Goal: Information Seeking & Learning: Learn about a topic

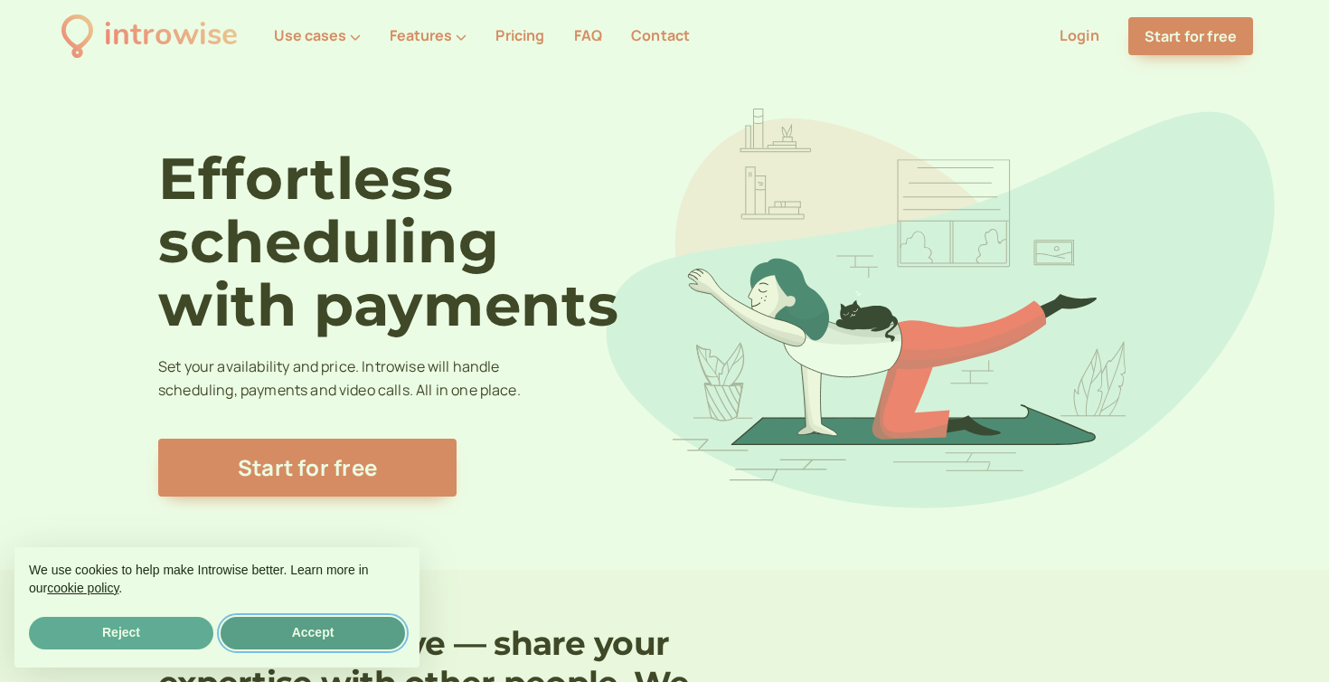
click at [266, 635] on button "Accept" at bounding box center [313, 632] width 184 height 33
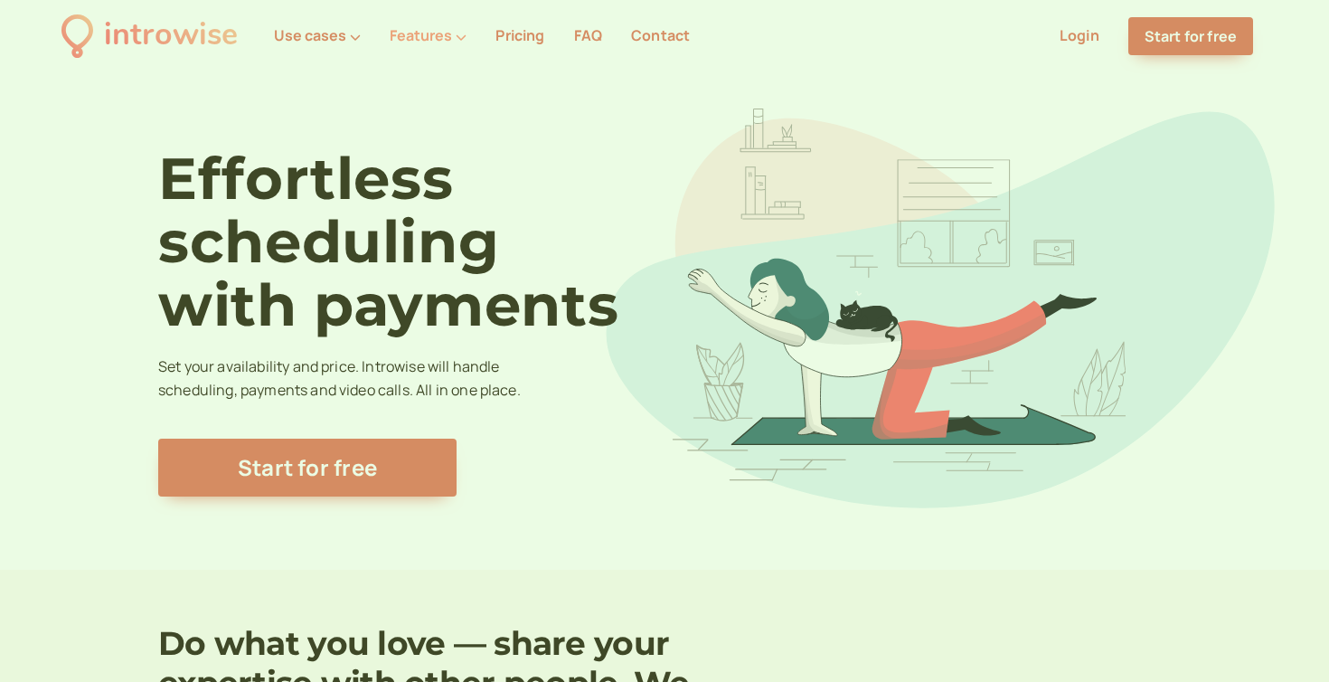
click at [457, 37] on icon at bounding box center [461, 37] width 11 height 11
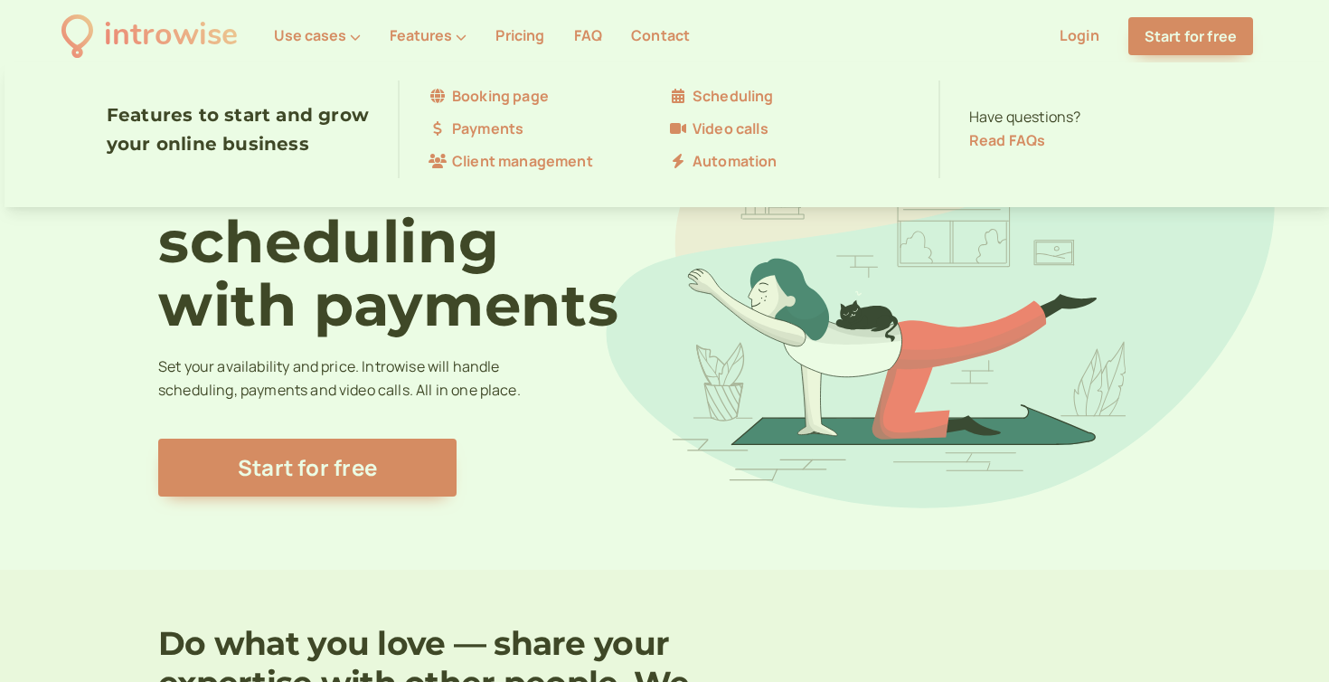
click at [467, 98] on link "Booking page" at bounding box center [548, 97] width 240 height 24
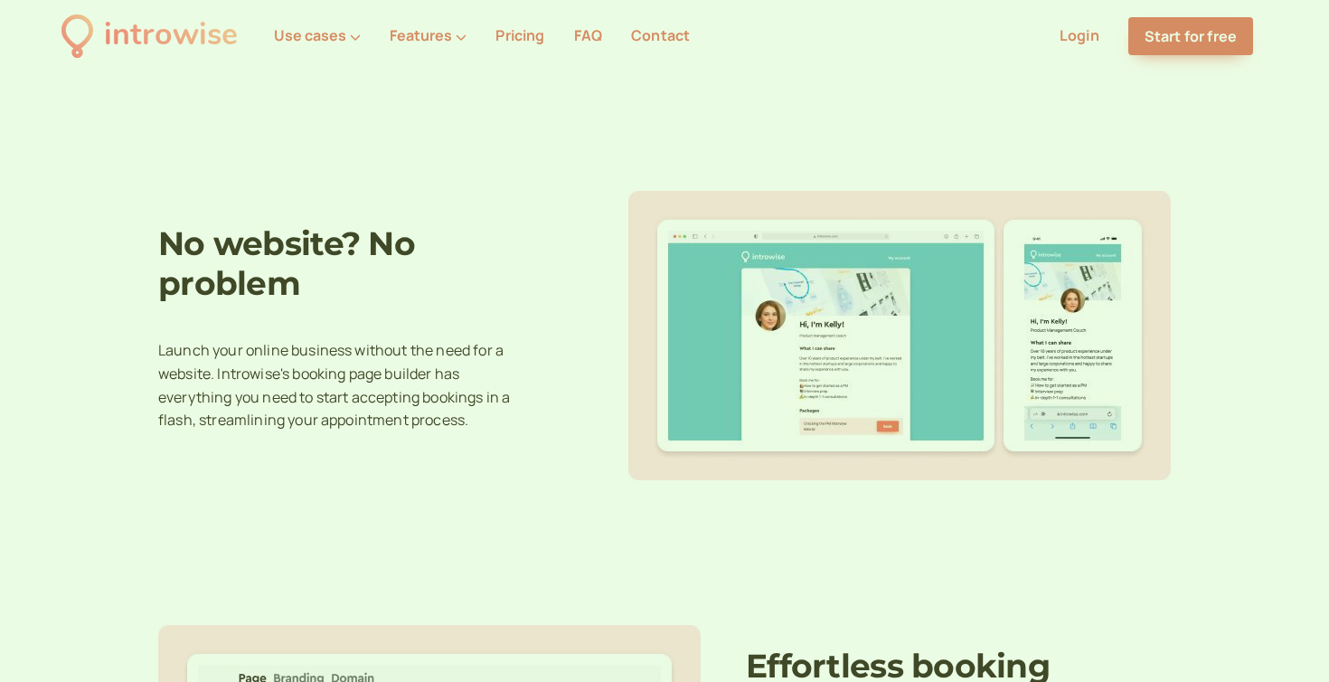
scroll to position [463, 0]
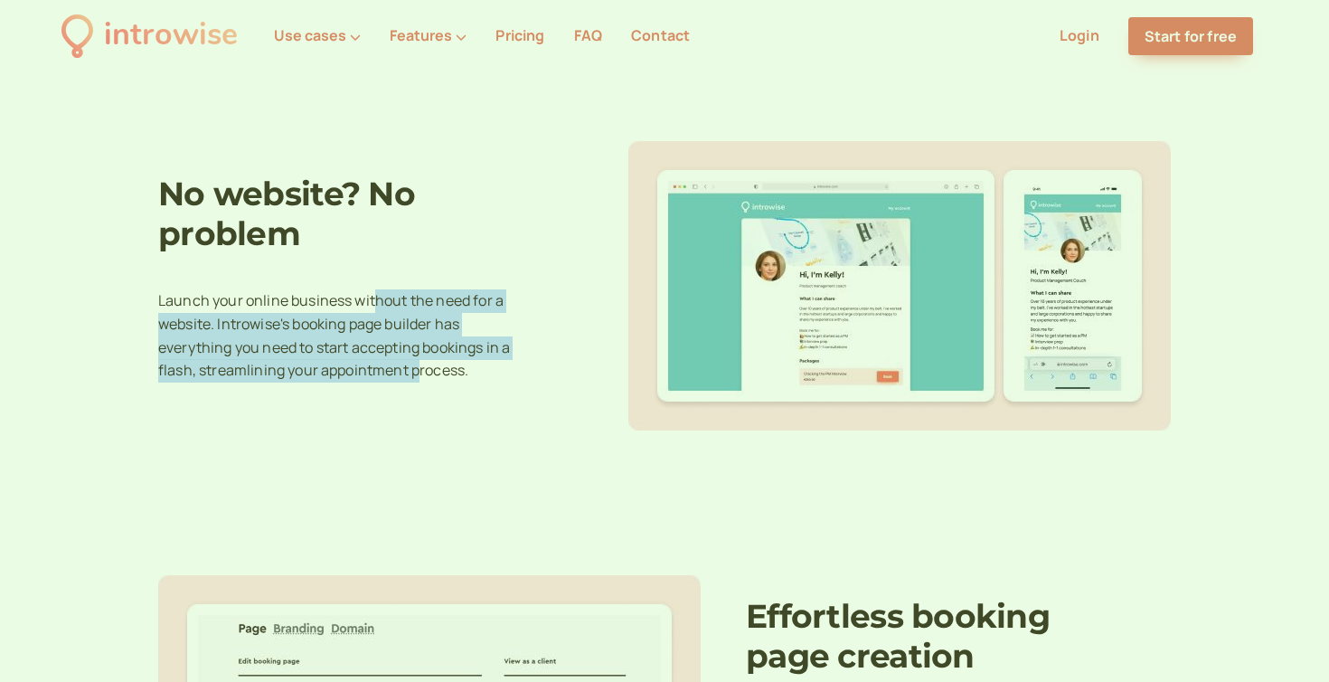
drag, startPoint x: 372, startPoint y: 296, endPoint x: 419, endPoint y: 370, distance: 87.8
click at [419, 370] on p "Launch your online business without the need for a website. Introwise's booking…" at bounding box center [339, 336] width 362 height 94
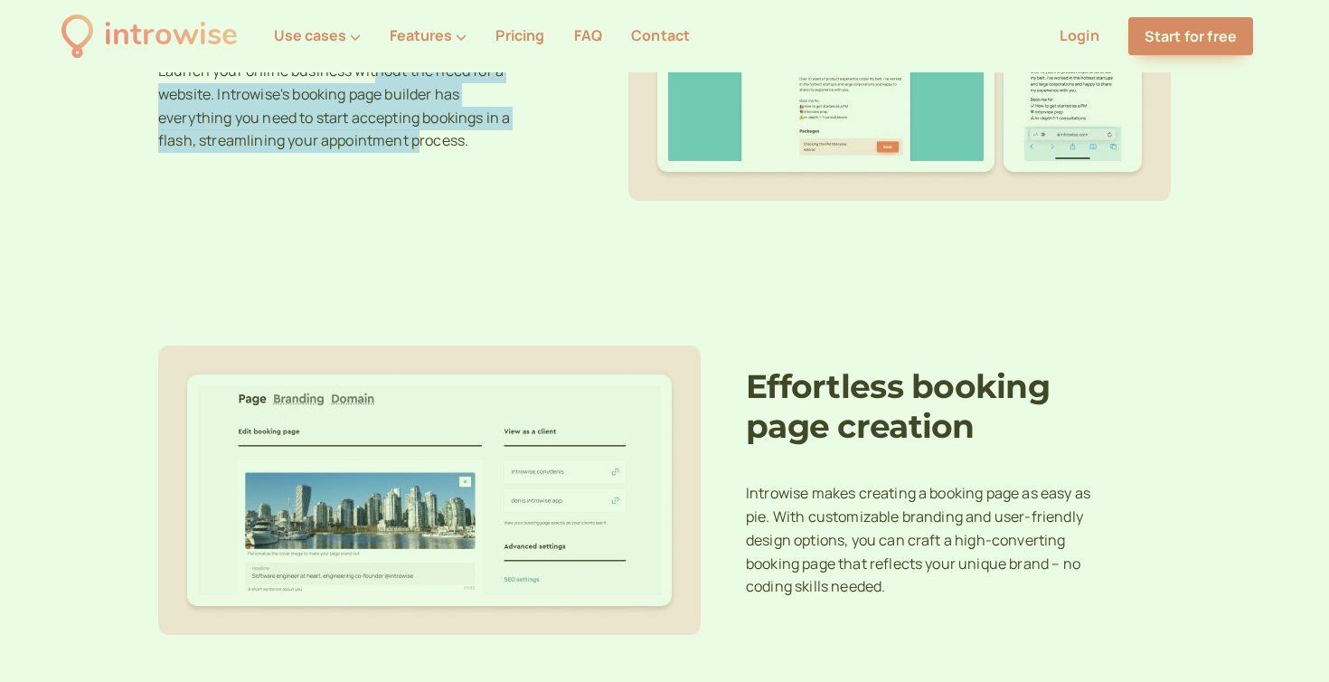
scroll to position [870, 0]
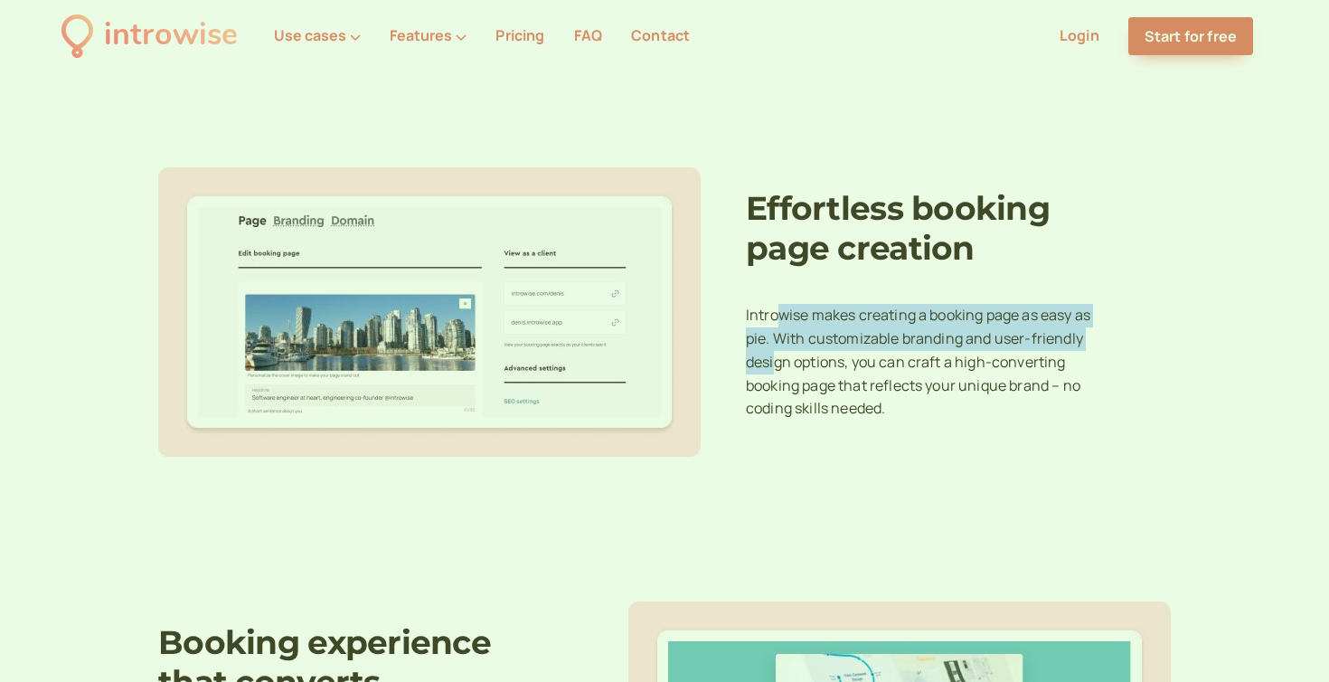
drag, startPoint x: 776, startPoint y: 313, endPoint x: 776, endPoint y: 352, distance: 38.9
click at [776, 352] on p "Introwise makes creating a booking page as easy as pie. With customizable brand…" at bounding box center [927, 363] width 362 height 118
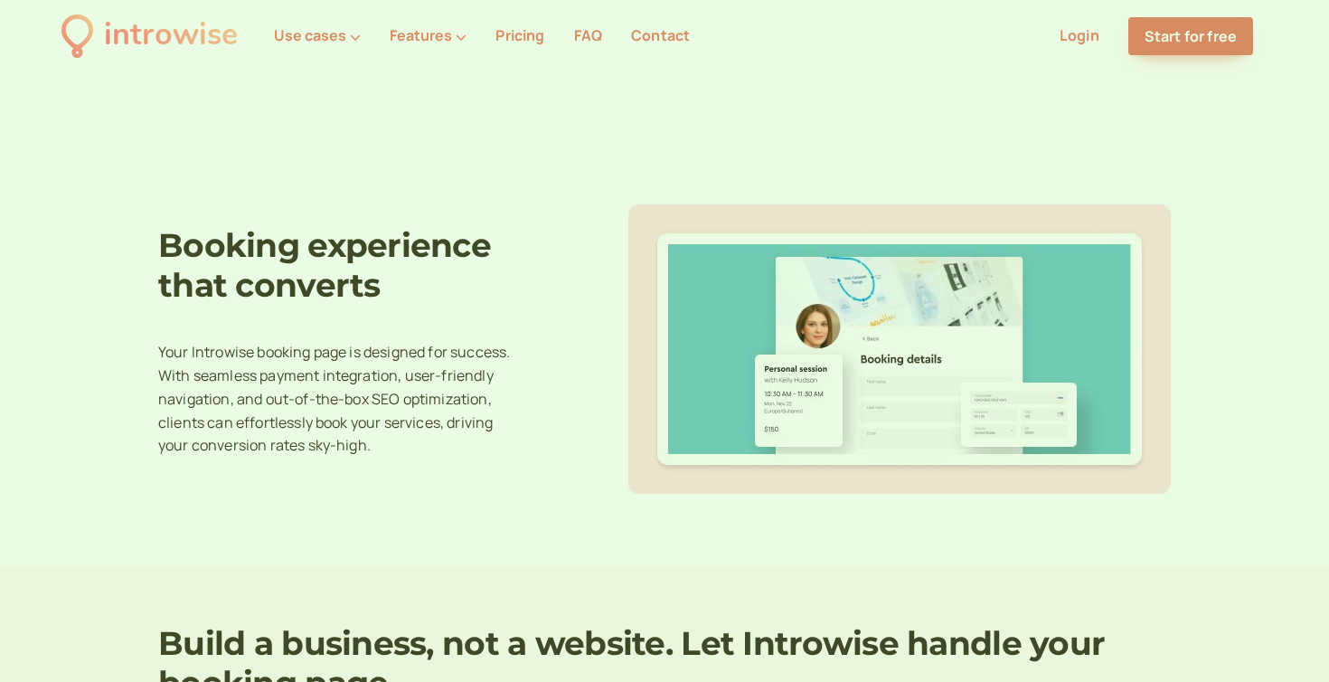
scroll to position [1270, 0]
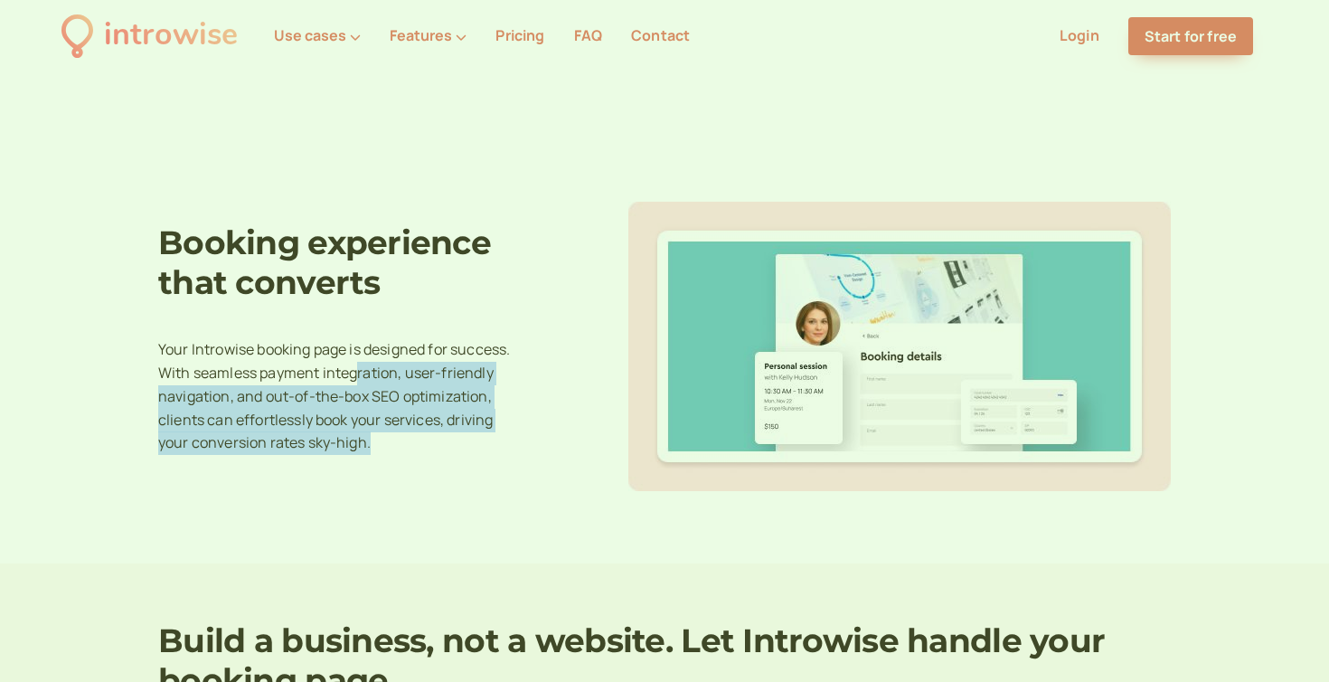
drag, startPoint x: 355, startPoint y: 370, endPoint x: 355, endPoint y: 486, distance: 116.6
click at [355, 486] on div "Booking experience that converts Your Introwise booking page is designed for su…" at bounding box center [664, 346] width 1012 height 289
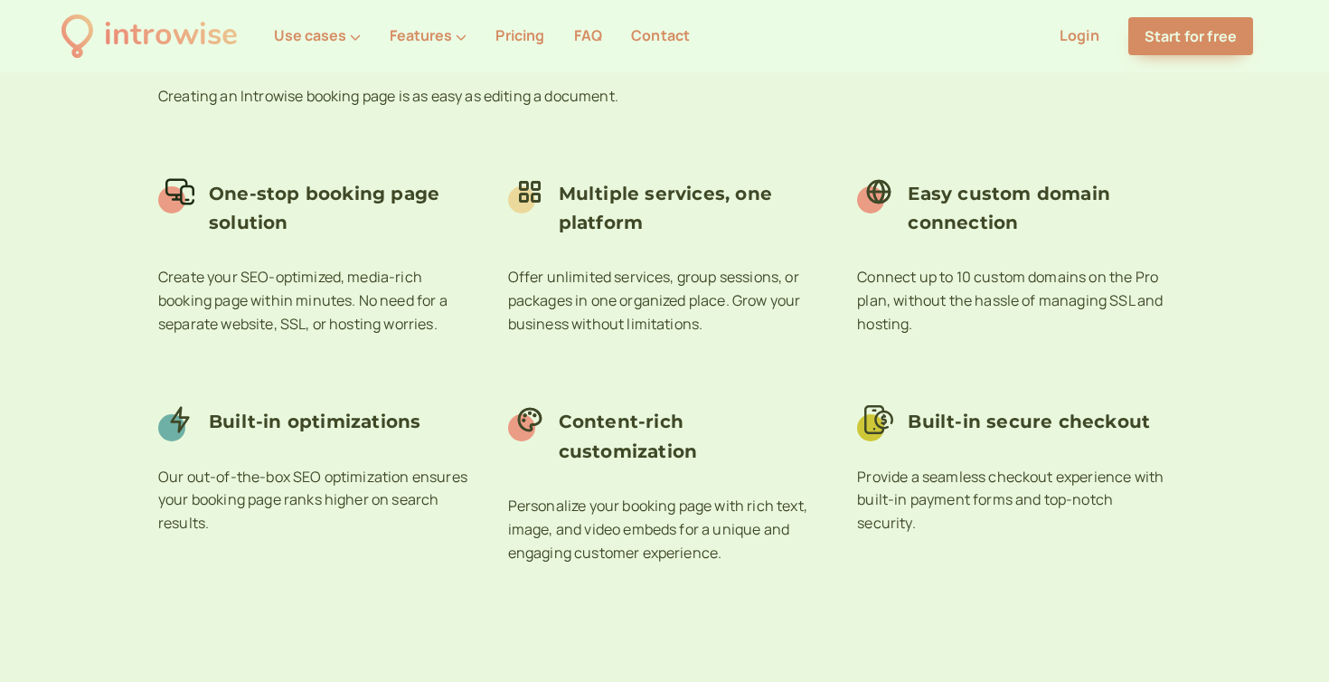
scroll to position [1022, 0]
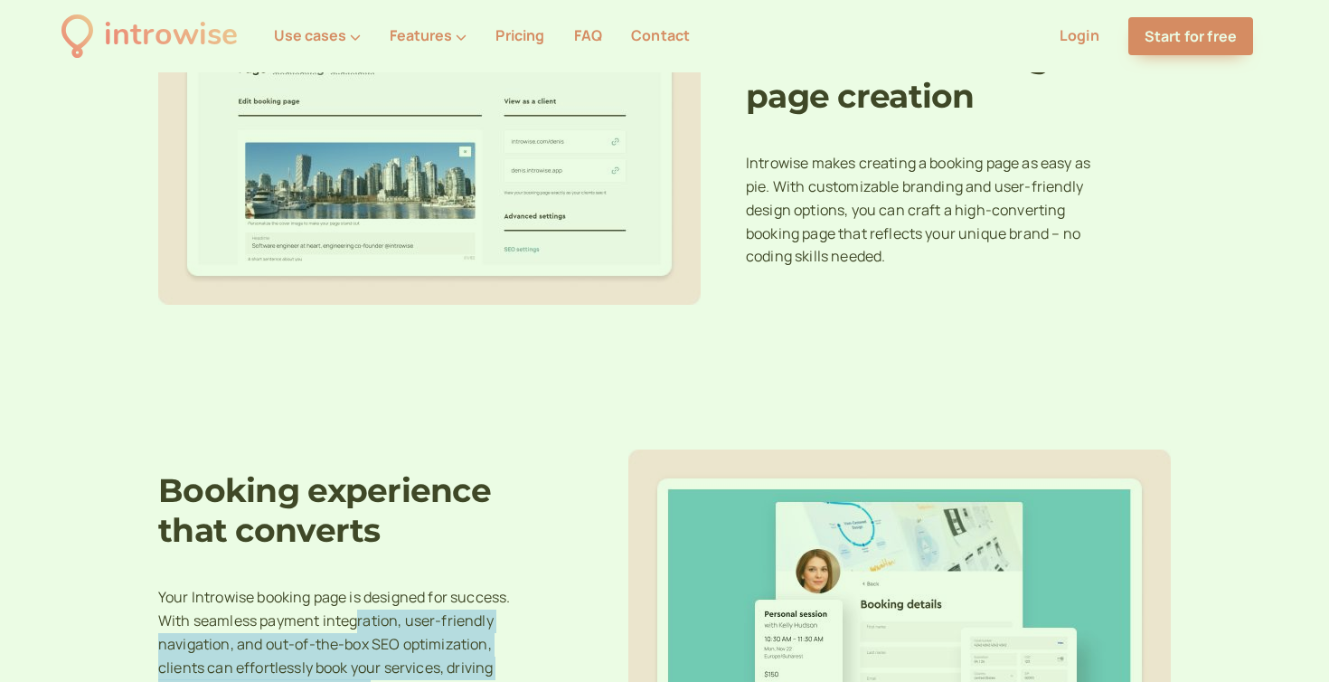
click at [593, 36] on link "FAQ" at bounding box center [588, 35] width 28 height 20
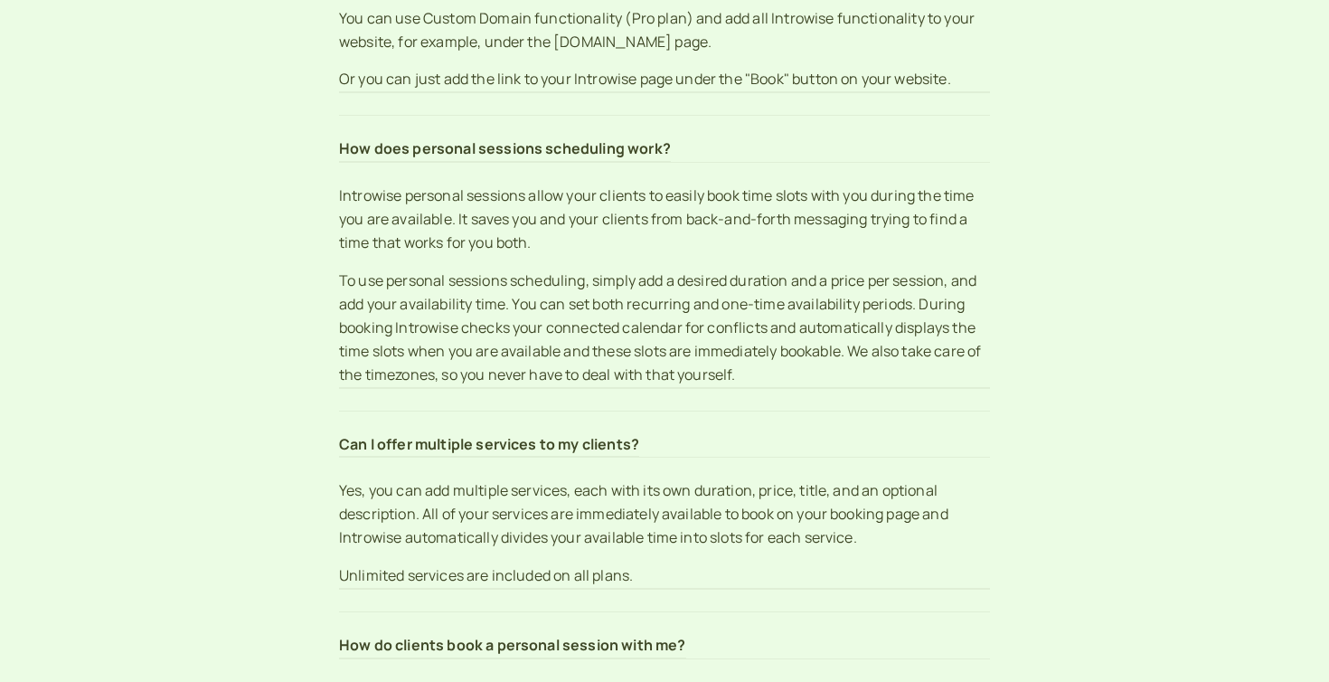
scroll to position [1912, 0]
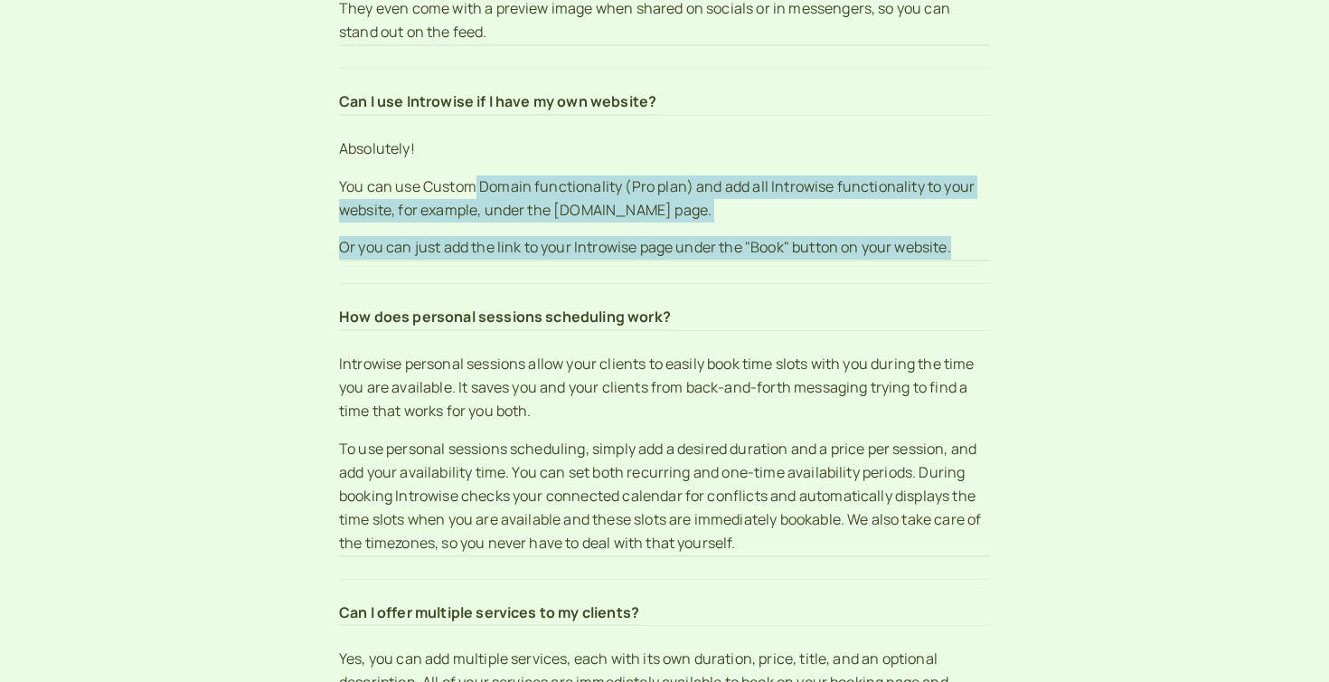
drag, startPoint x: 476, startPoint y: 188, endPoint x: 497, endPoint y: 267, distance: 81.3
click at [497, 267] on div "Can I use Introwise if I have my own website? Absolutely! You can use Custom Do…" at bounding box center [664, 176] width 651 height 216
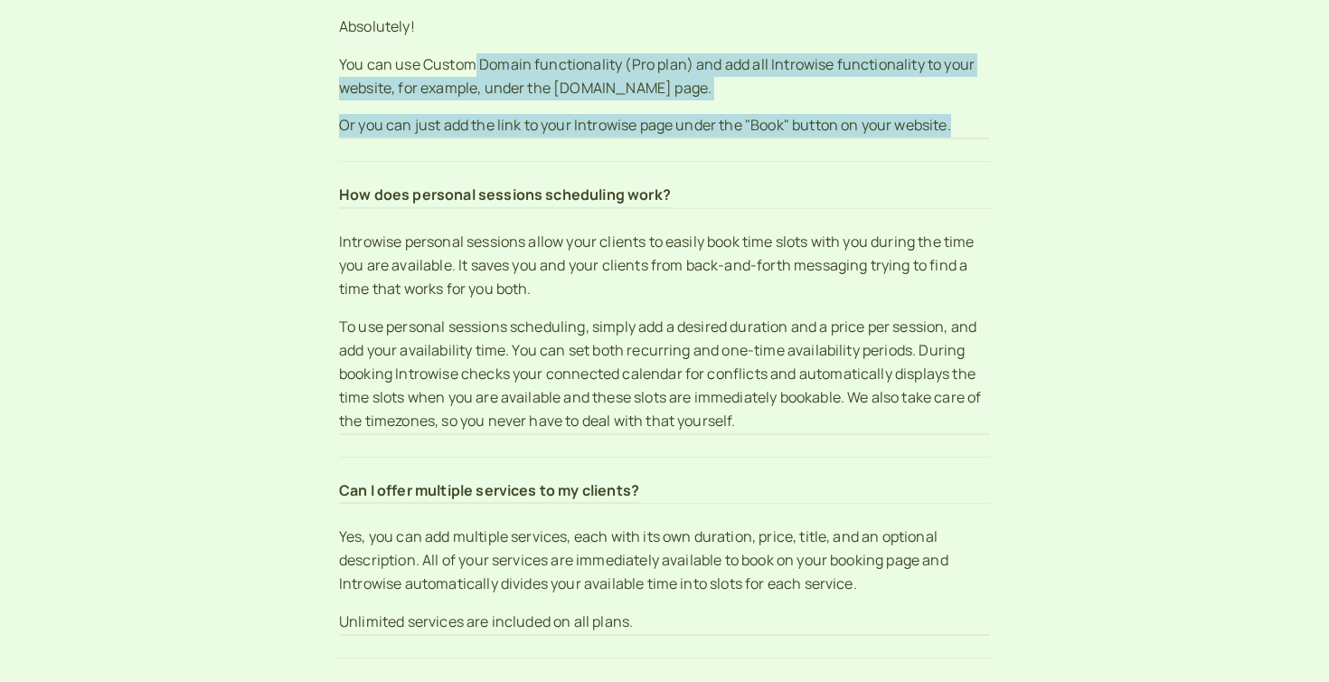
scroll to position [2041, 0]
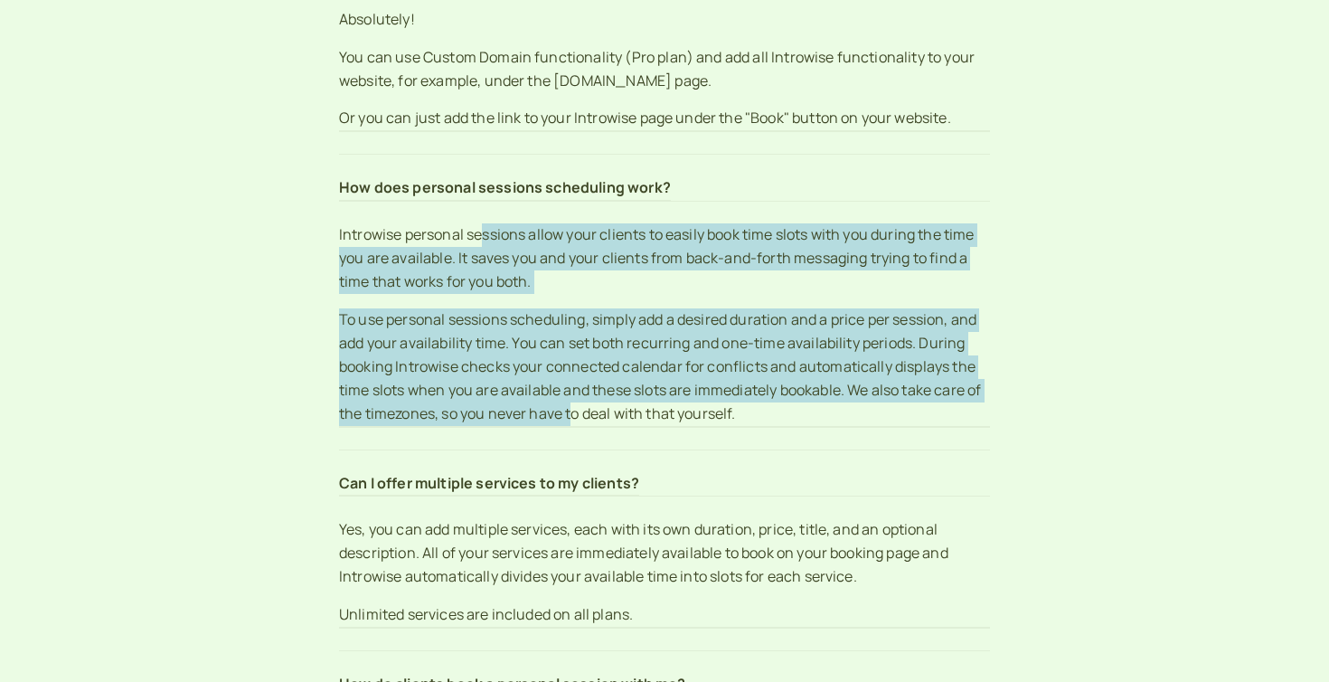
drag, startPoint x: 484, startPoint y: 234, endPoint x: 572, endPoint y: 418, distance: 203.8
click at [572, 418] on div "Introwise personal sessions allow your clients to easily book time slots with y…" at bounding box center [664, 324] width 651 height 203
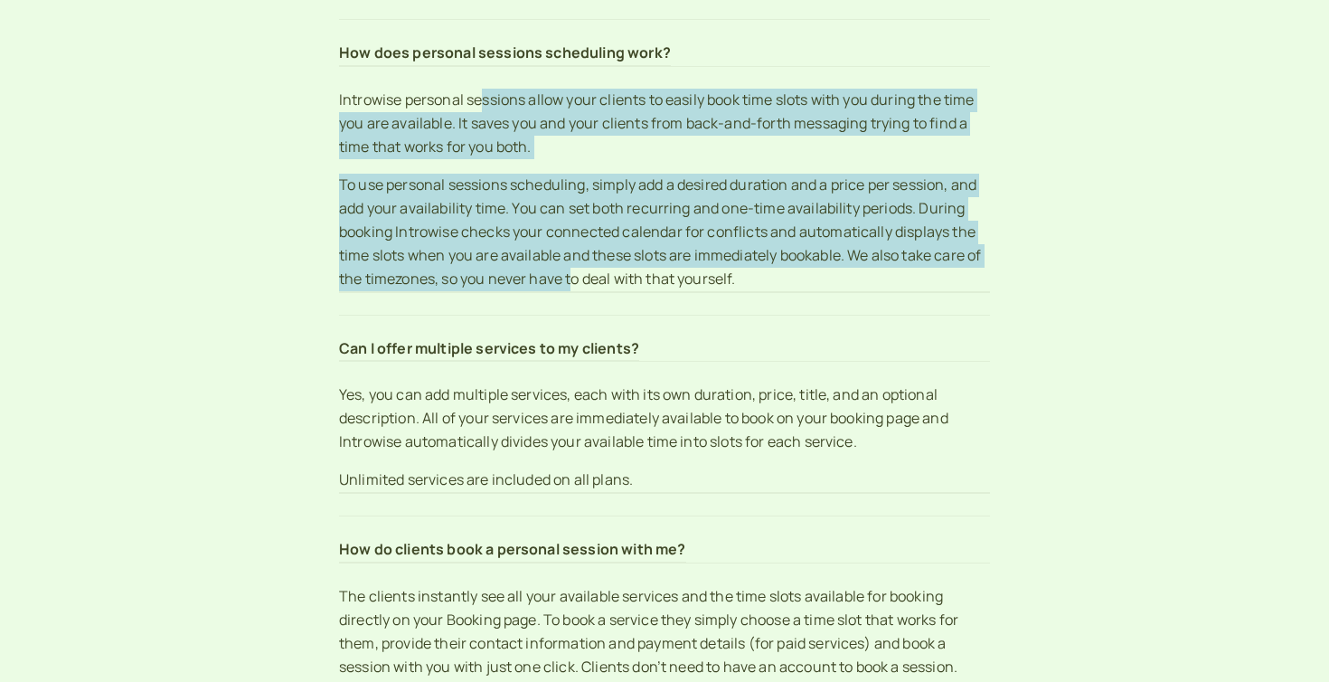
scroll to position [2220, 0]
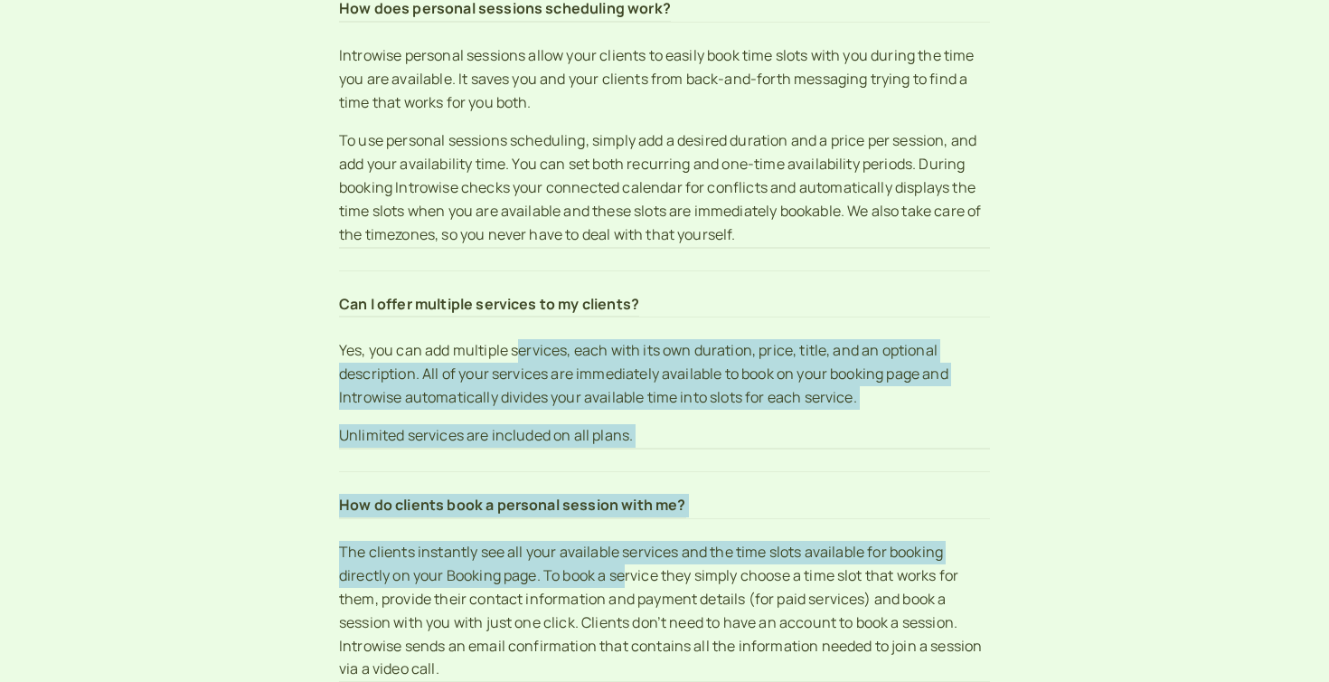
drag, startPoint x: 521, startPoint y: 352, endPoint x: 632, endPoint y: 588, distance: 261.6
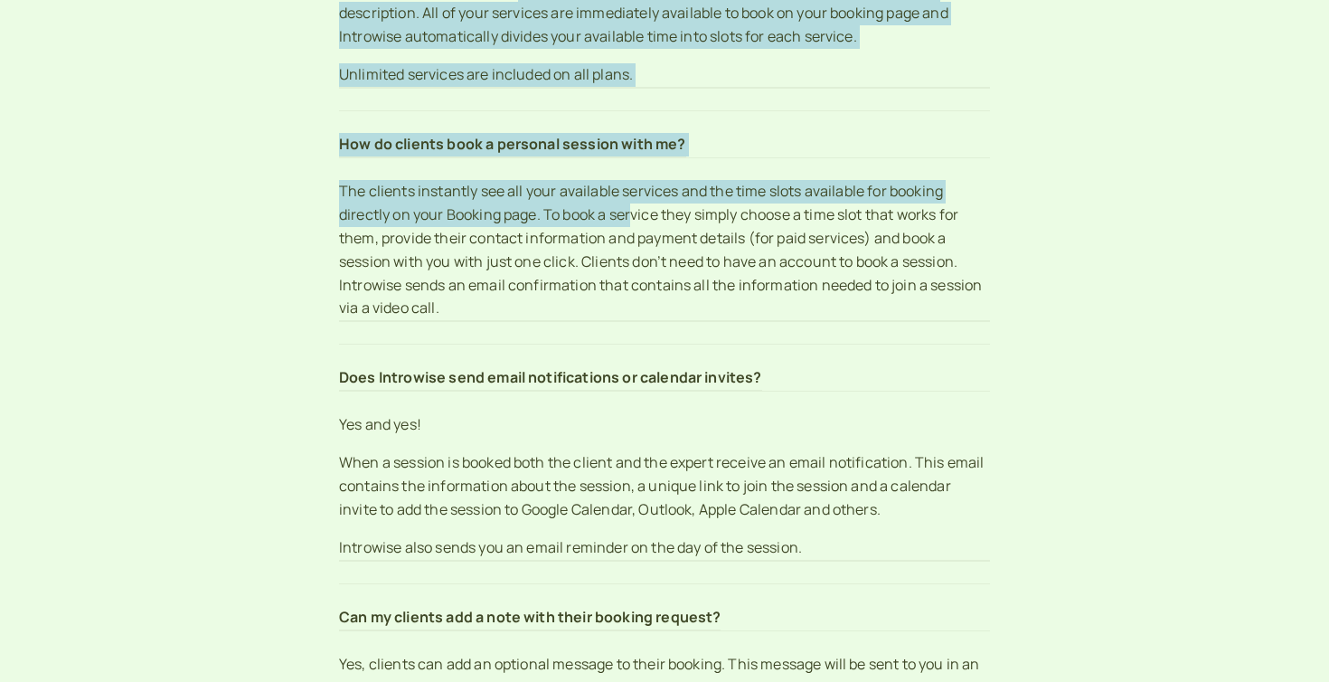
scroll to position [2673, 0]
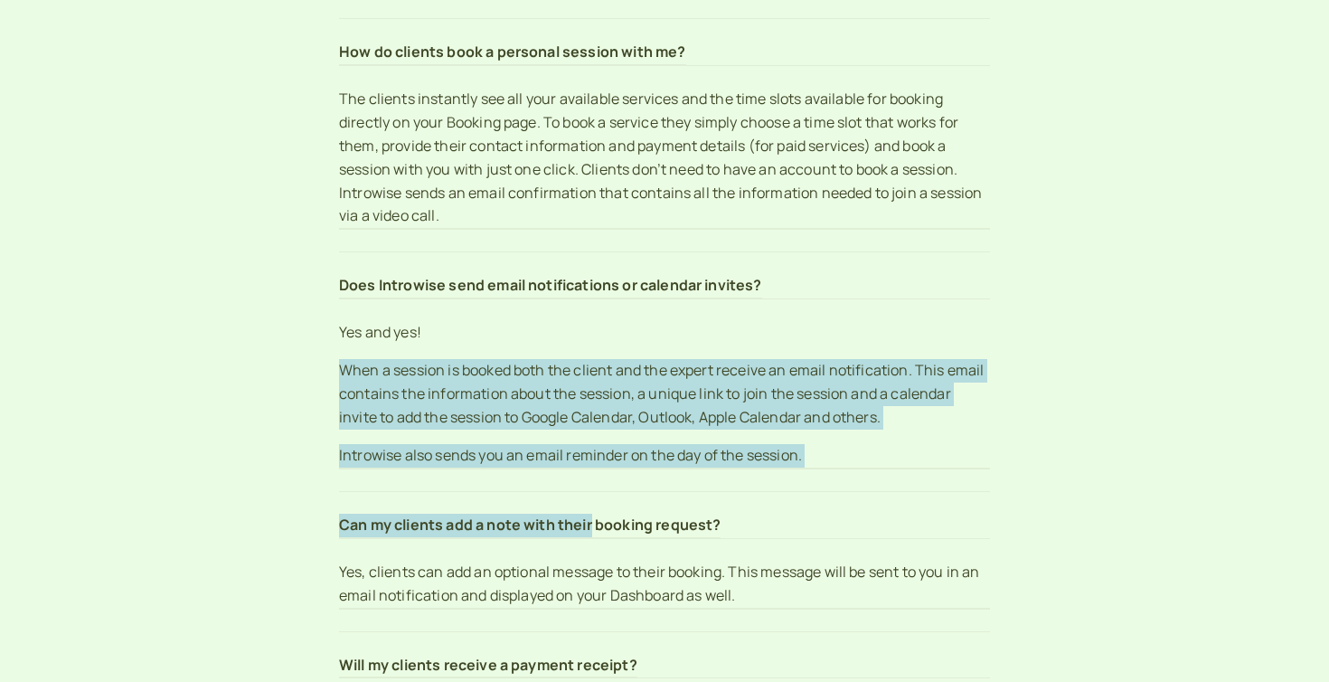
drag, startPoint x: 524, startPoint y: 358, endPoint x: 600, endPoint y: 539, distance: 196.1
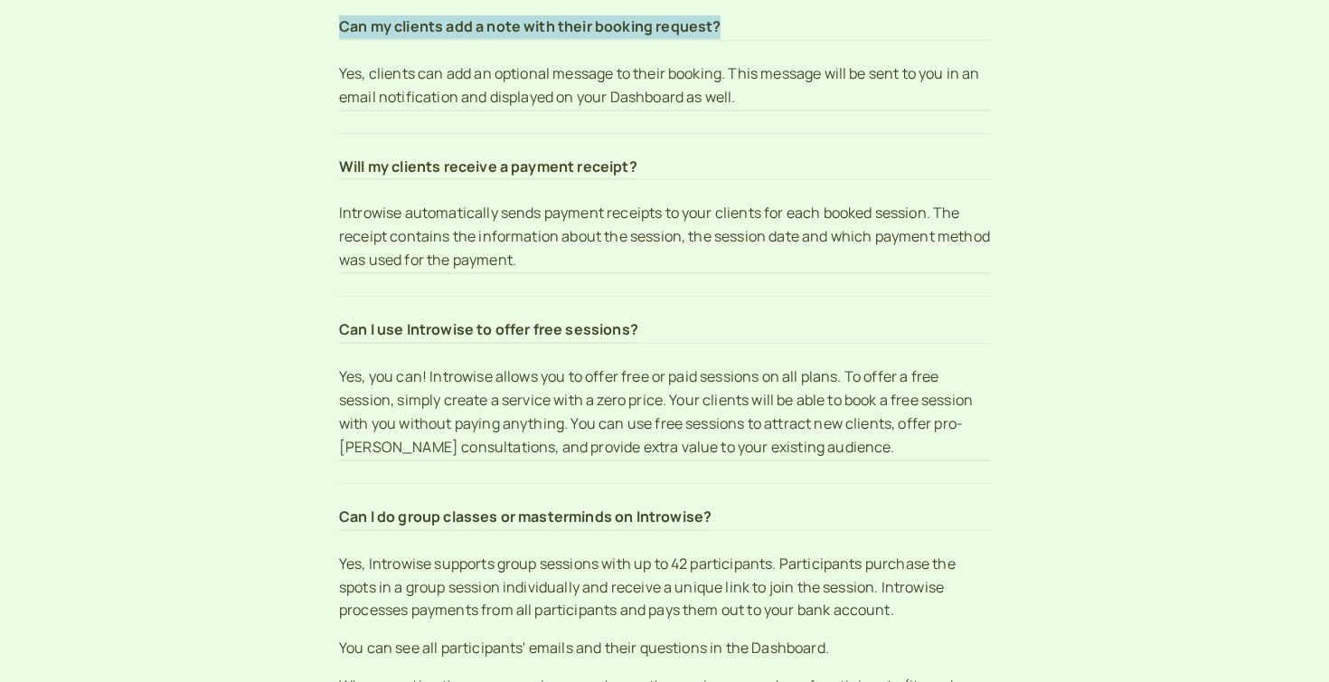
scroll to position [3398, 0]
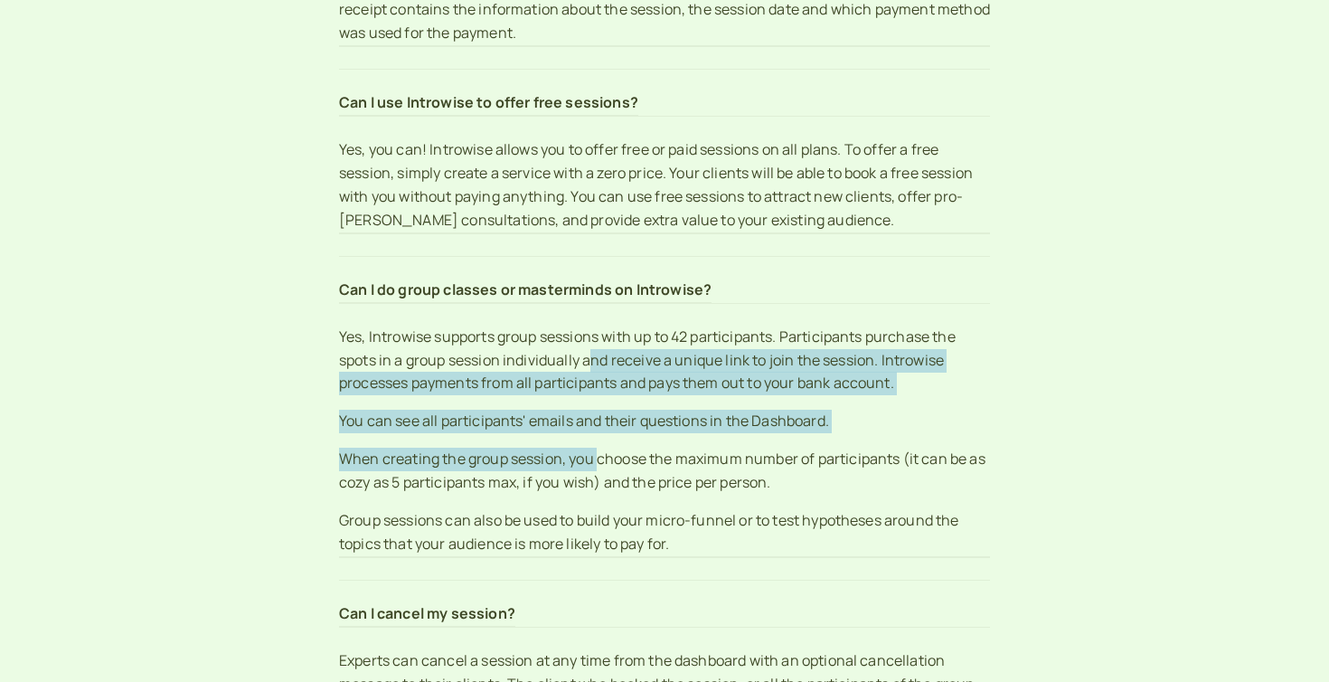
drag, startPoint x: 597, startPoint y: 351, endPoint x: 597, endPoint y: 473, distance: 122.0
click at [597, 469] on div "Yes, Introwise supports group sessions with up to 42 participants. Participants…" at bounding box center [664, 441] width 651 height 232
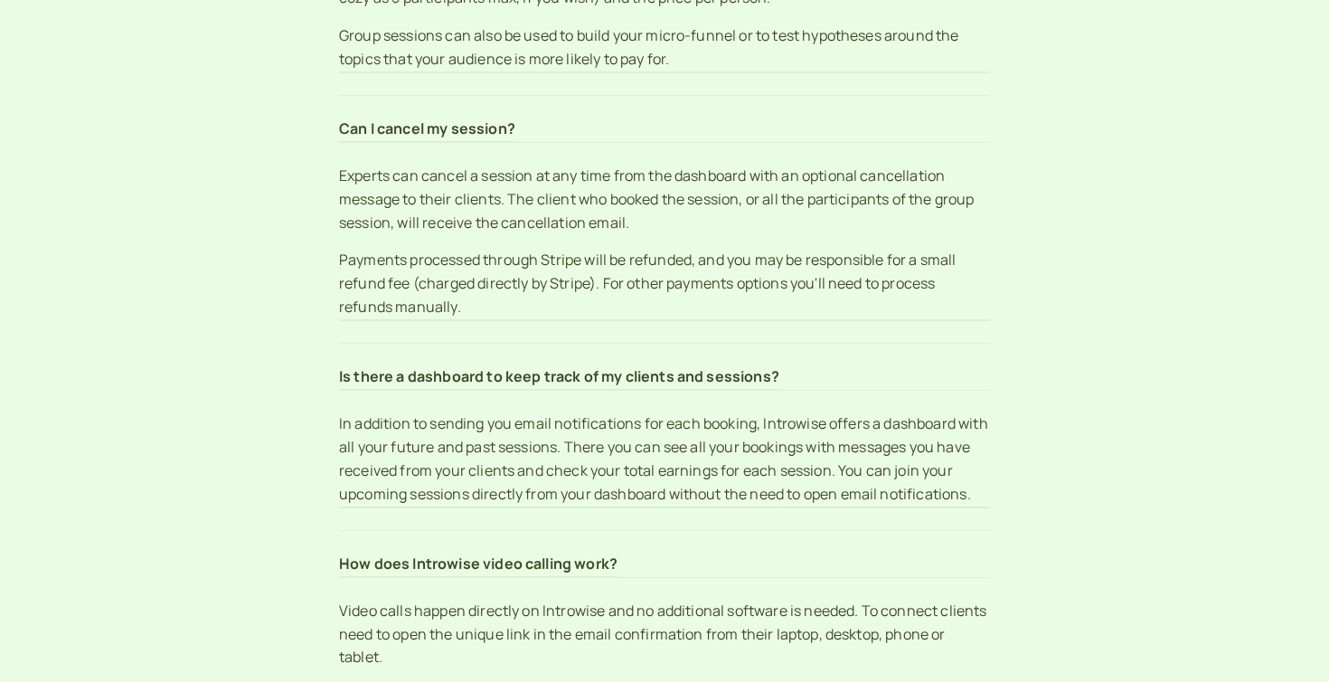
scroll to position [3908, 0]
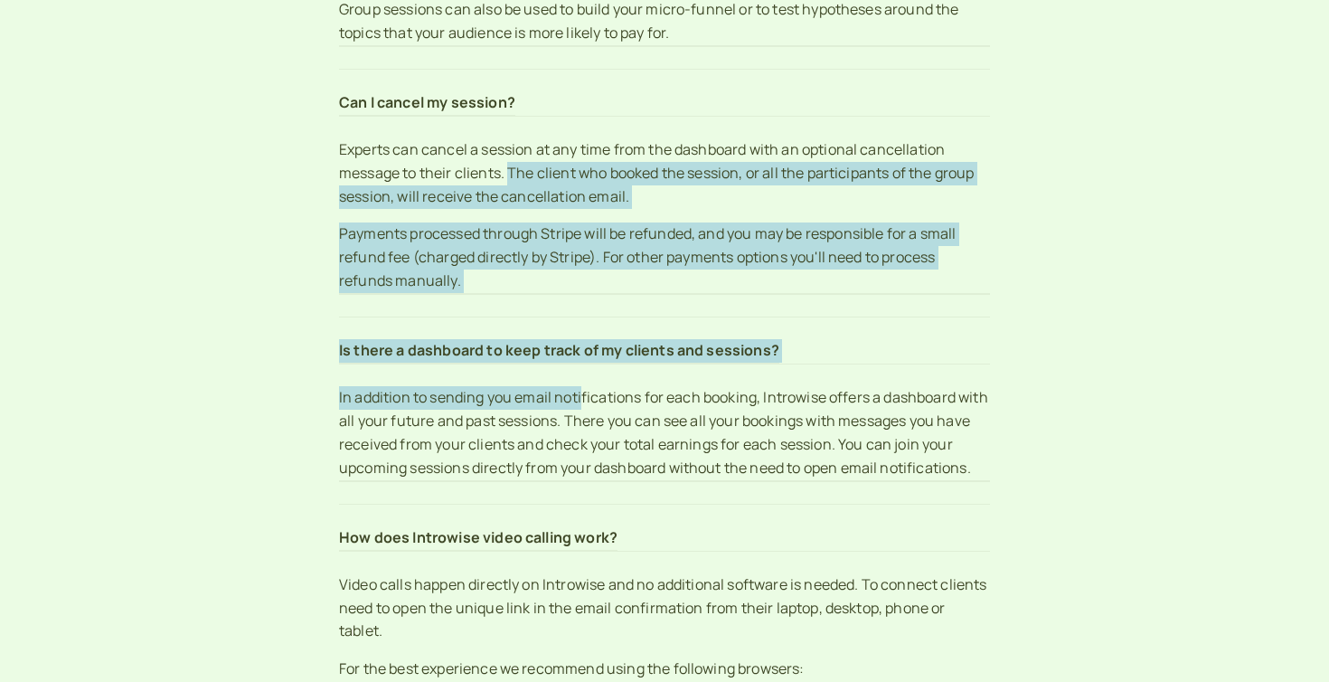
drag, startPoint x: 510, startPoint y: 167, endPoint x: 582, endPoint y: 398, distance: 241.6
click at [582, 398] on section "FAQs Here are some Frequently Asked Questions and our answers to them Who is In…" at bounding box center [664, 40] width 651 height 7666
click at [582, 398] on p "In addition to sending you email notifications for each booking, Introwise offe…" at bounding box center [664, 433] width 651 height 95
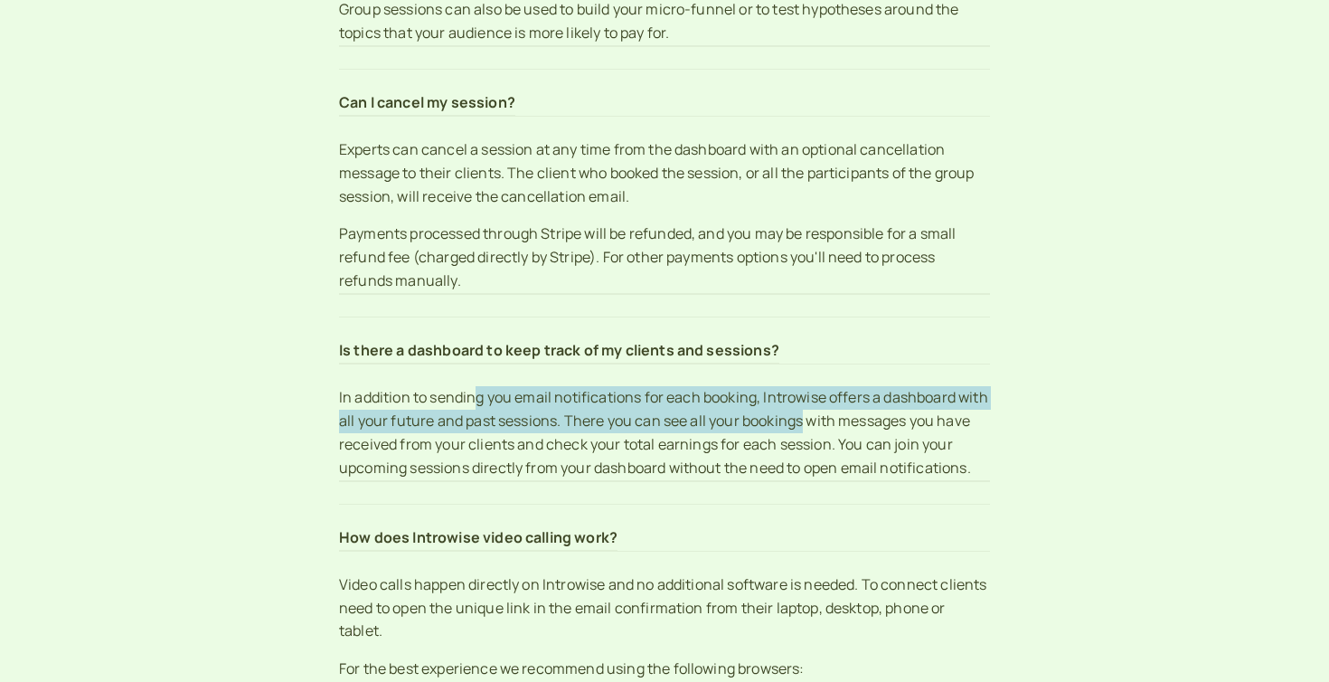
drag, startPoint x: 476, startPoint y: 400, endPoint x: 842, endPoint y: 419, distance: 365.7
click at [842, 419] on p "In addition to sending you email notifications for each booking, Introwise offe…" at bounding box center [664, 433] width 651 height 95
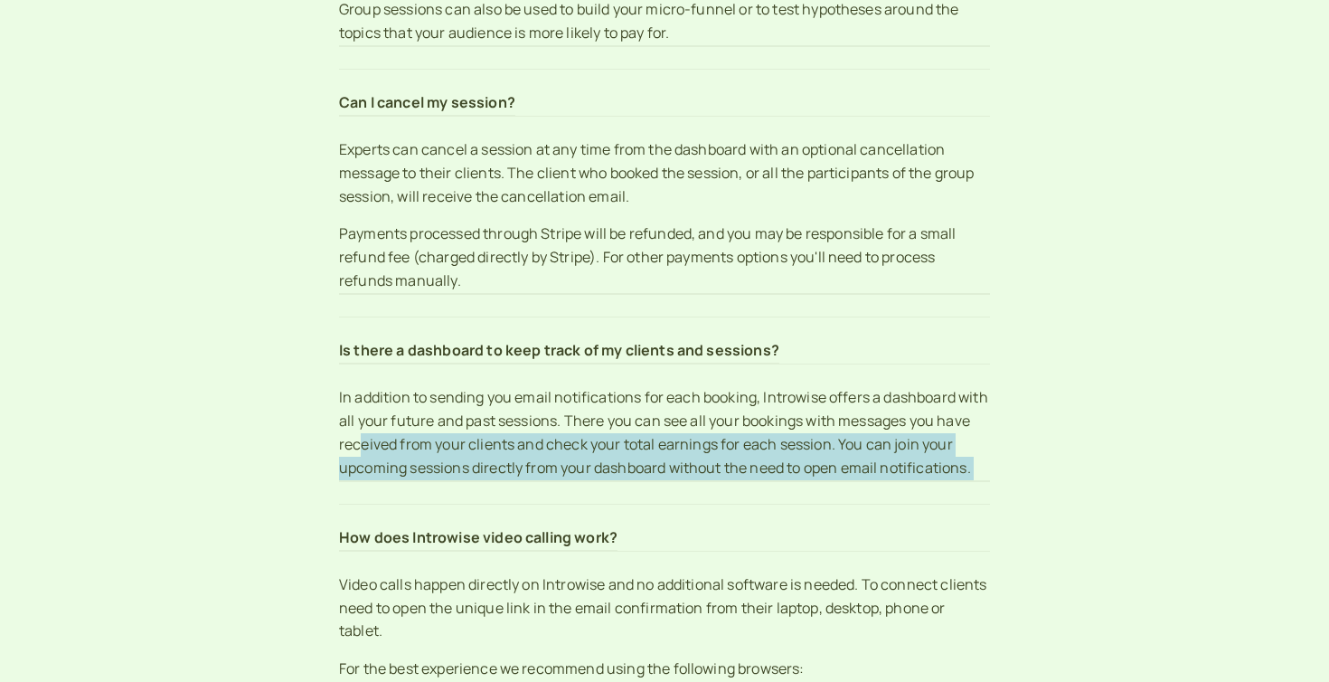
drag, startPoint x: 398, startPoint y: 453, endPoint x: 678, endPoint y: 520, distance: 288.1
click at [675, 518] on section "FAQs Here are some Frequently Asked Questions and our answers to them Who is In…" at bounding box center [664, 40] width 651 height 7666
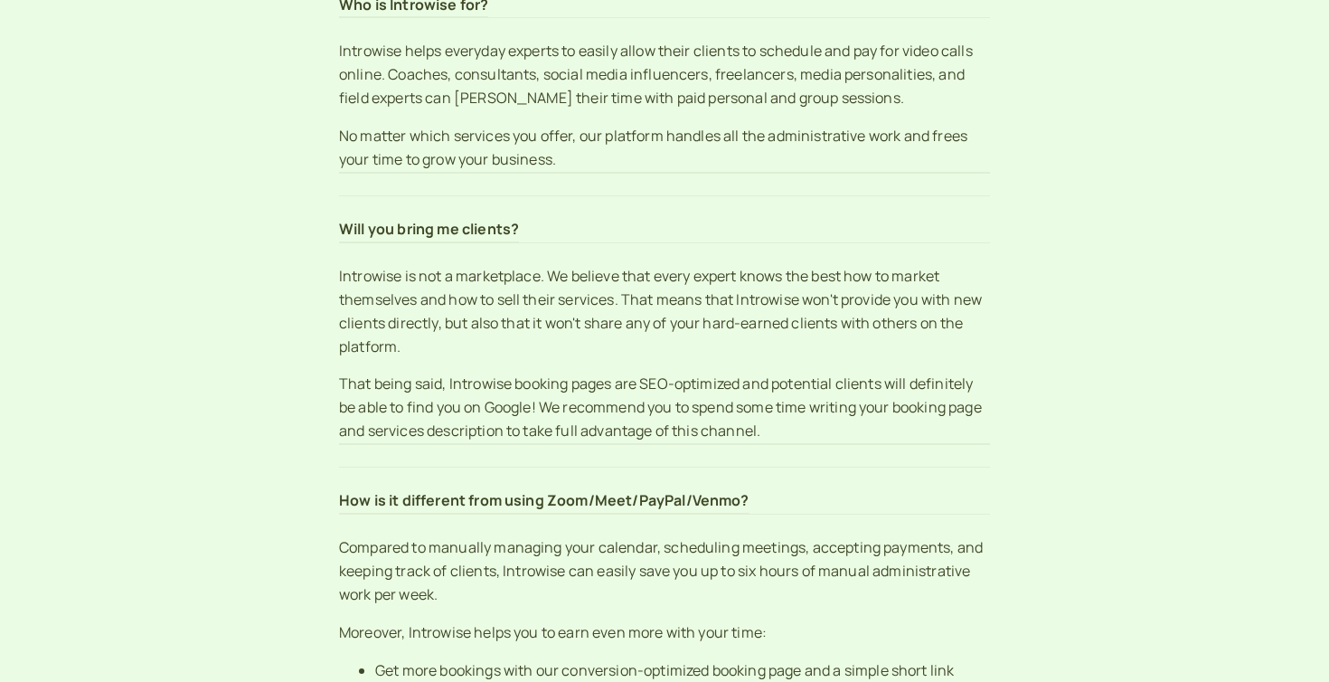
scroll to position [0, 0]
